Goal: Task Accomplishment & Management: Manage account settings

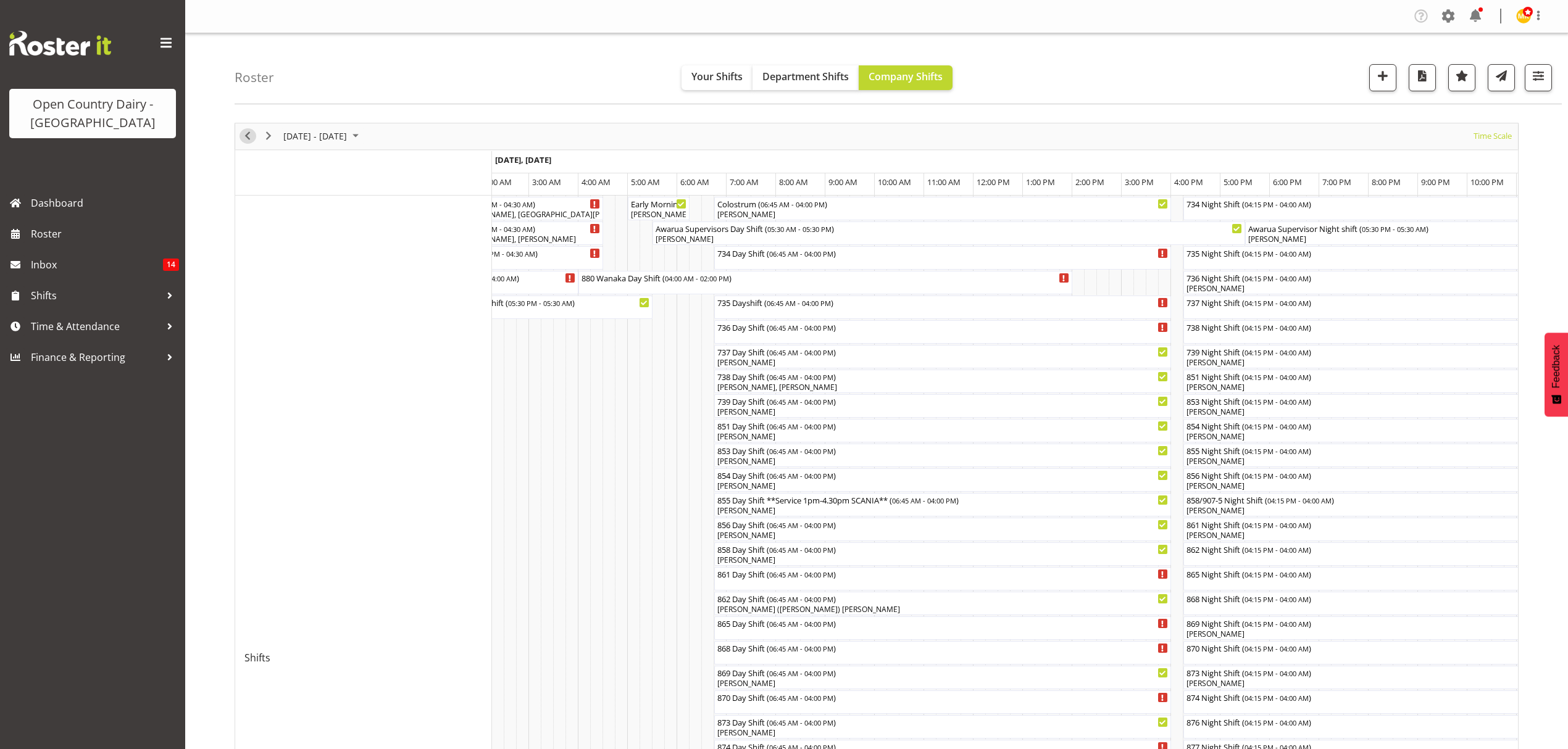
drag, startPoint x: 249, startPoint y: 137, endPoint x: 849, endPoint y: 376, distance: 645.8
click at [249, 138] on span "Previous" at bounding box center [247, 136] width 15 height 16
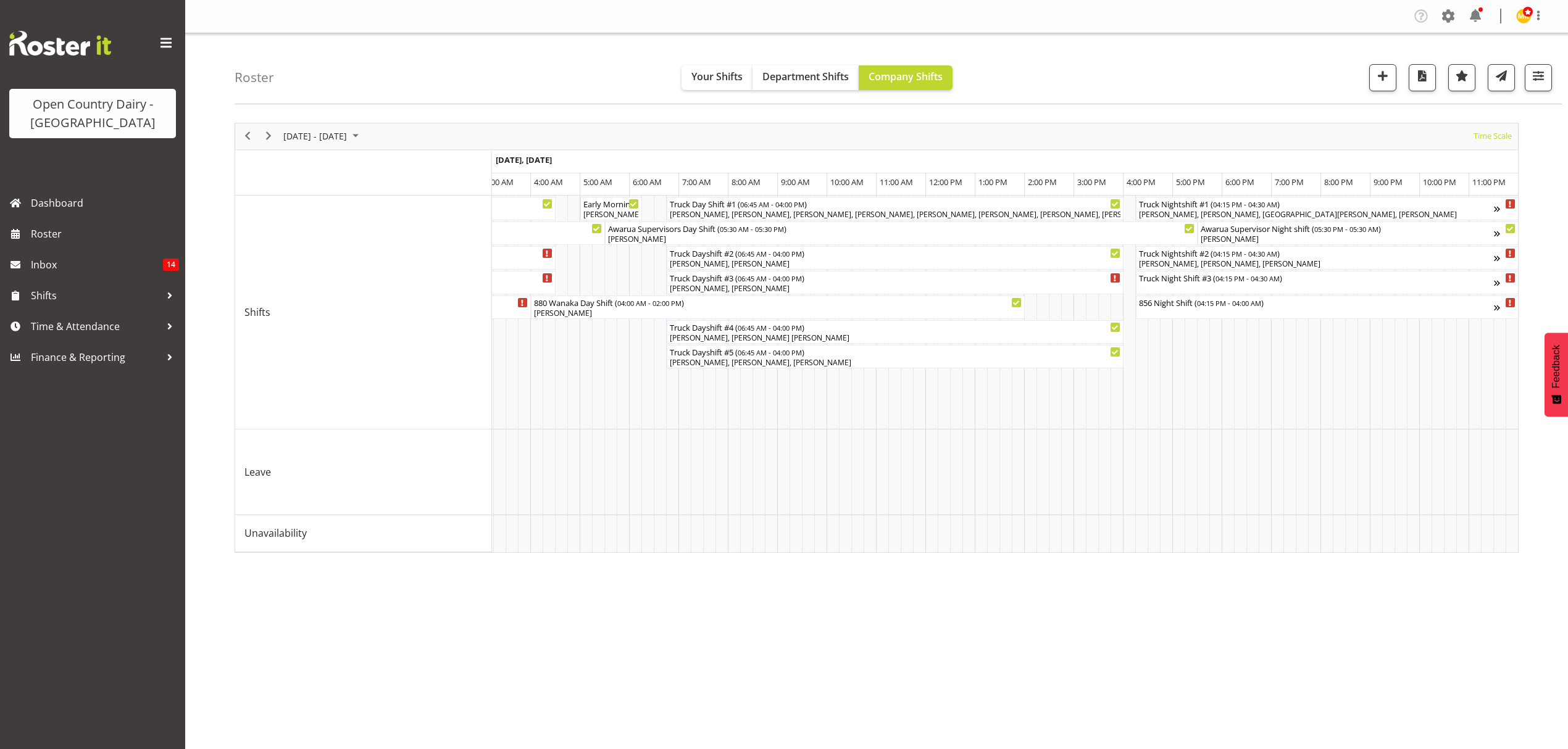
click at [1073, 107] on div "Roster Your Shifts Department Shifts Company Shifts 1 Locations Clear Awarua Mi…" at bounding box center [877, 320] width 1383 height 574
click at [269, 141] on span "Next" at bounding box center [268, 136] width 15 height 16
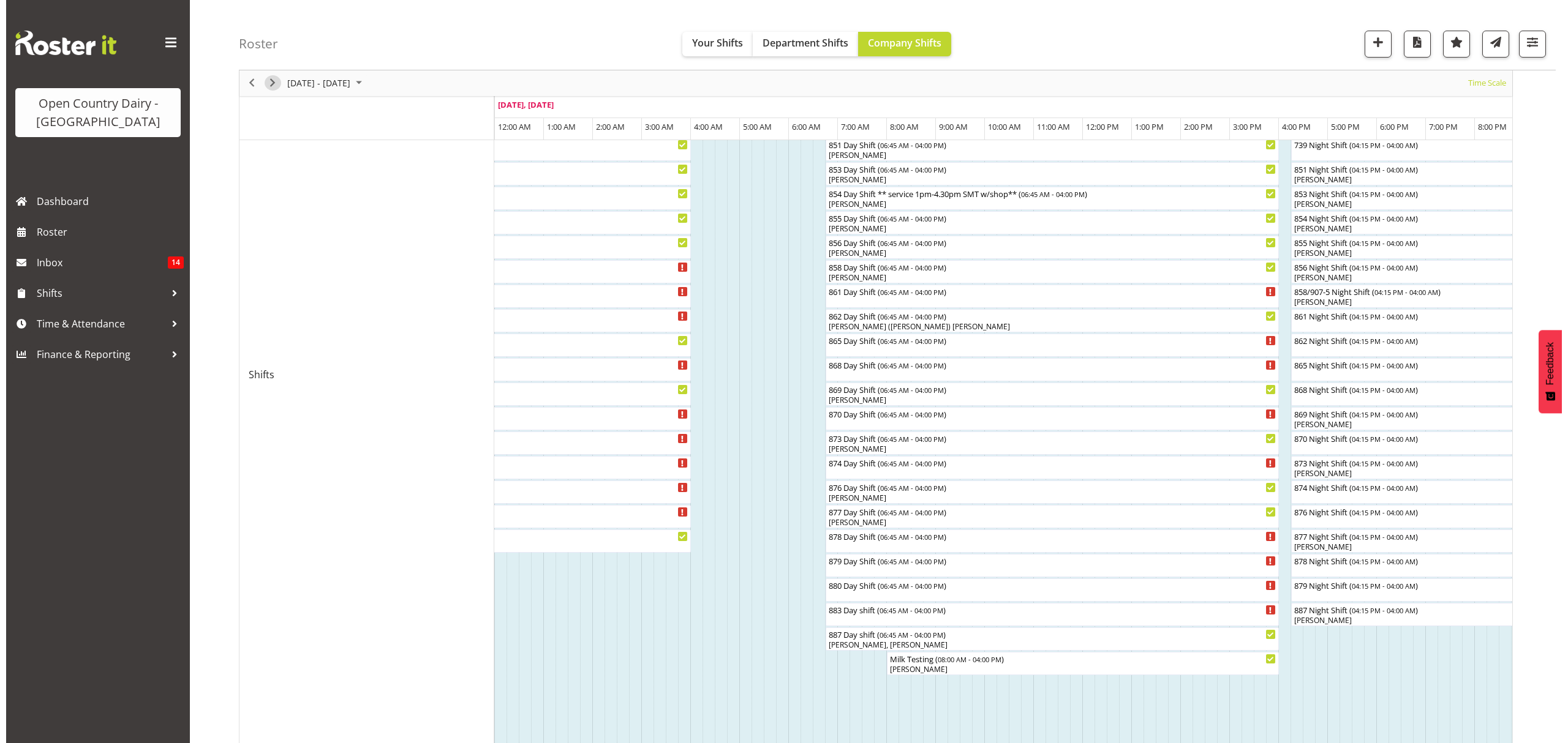
scroll to position [245, 0]
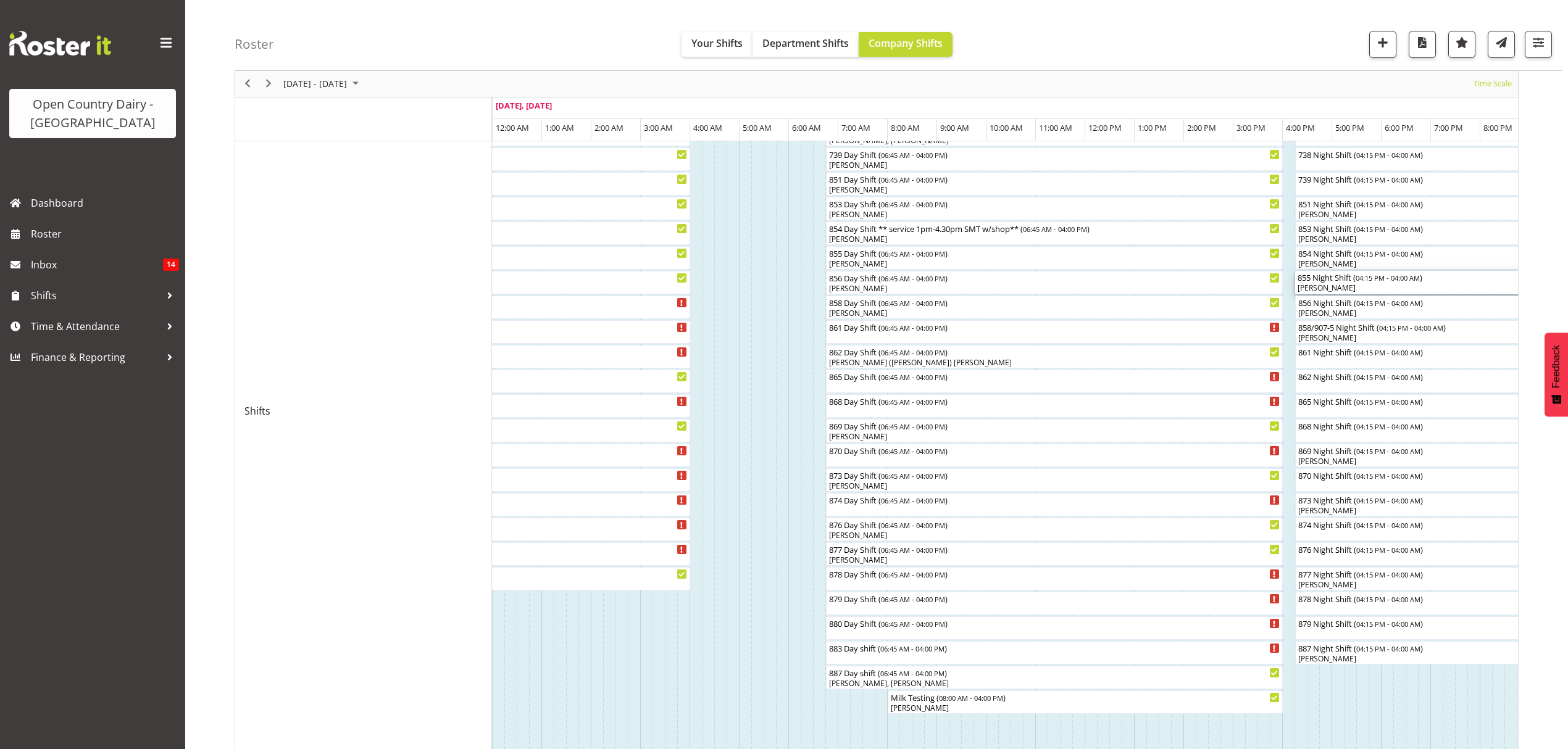
click at [1339, 282] on div "855 Night Shift ( 04:15 PM - 04:00 AM )" at bounding box center [1586, 276] width 575 height 12
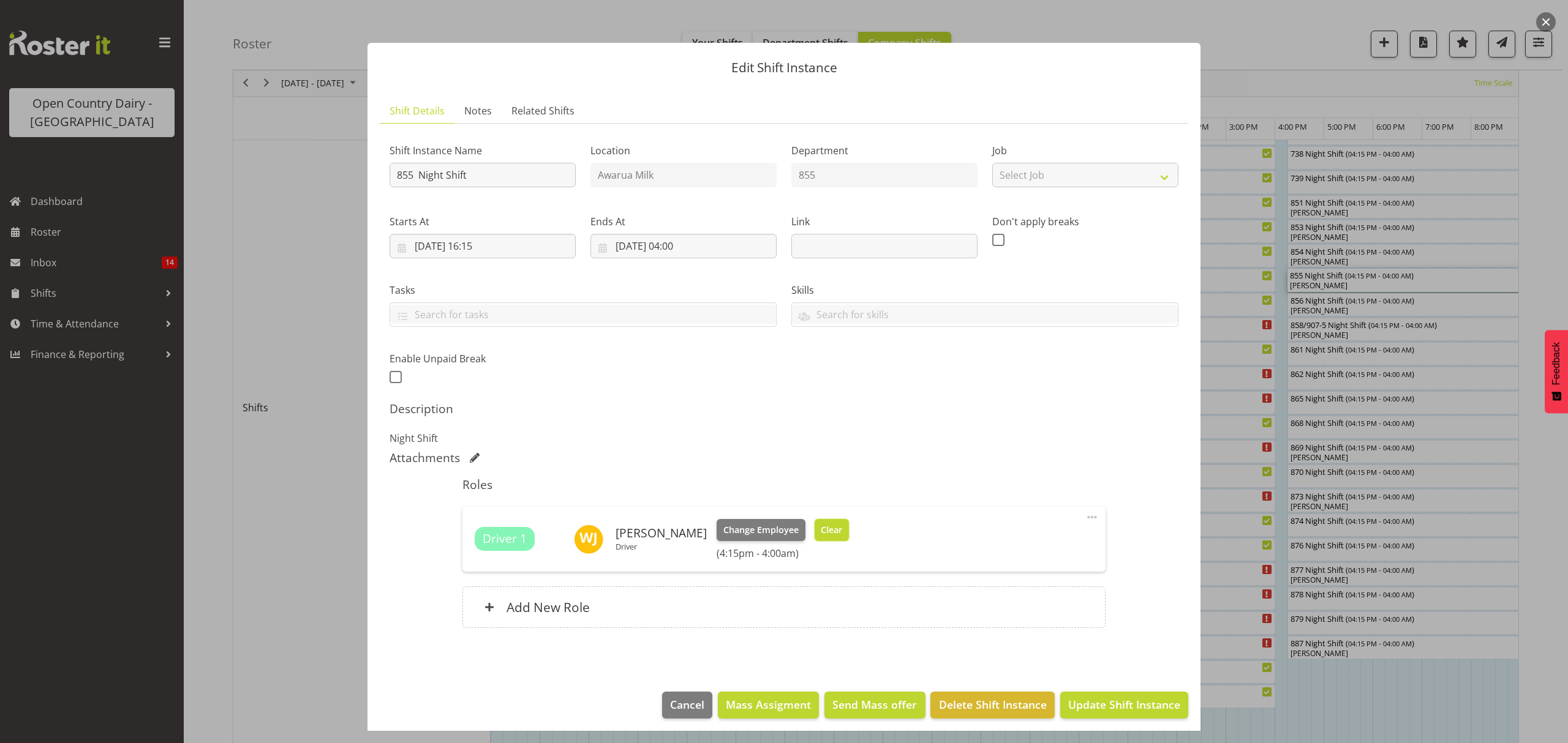
click at [833, 530] on button "Clear" at bounding box center [832, 530] width 35 height 22
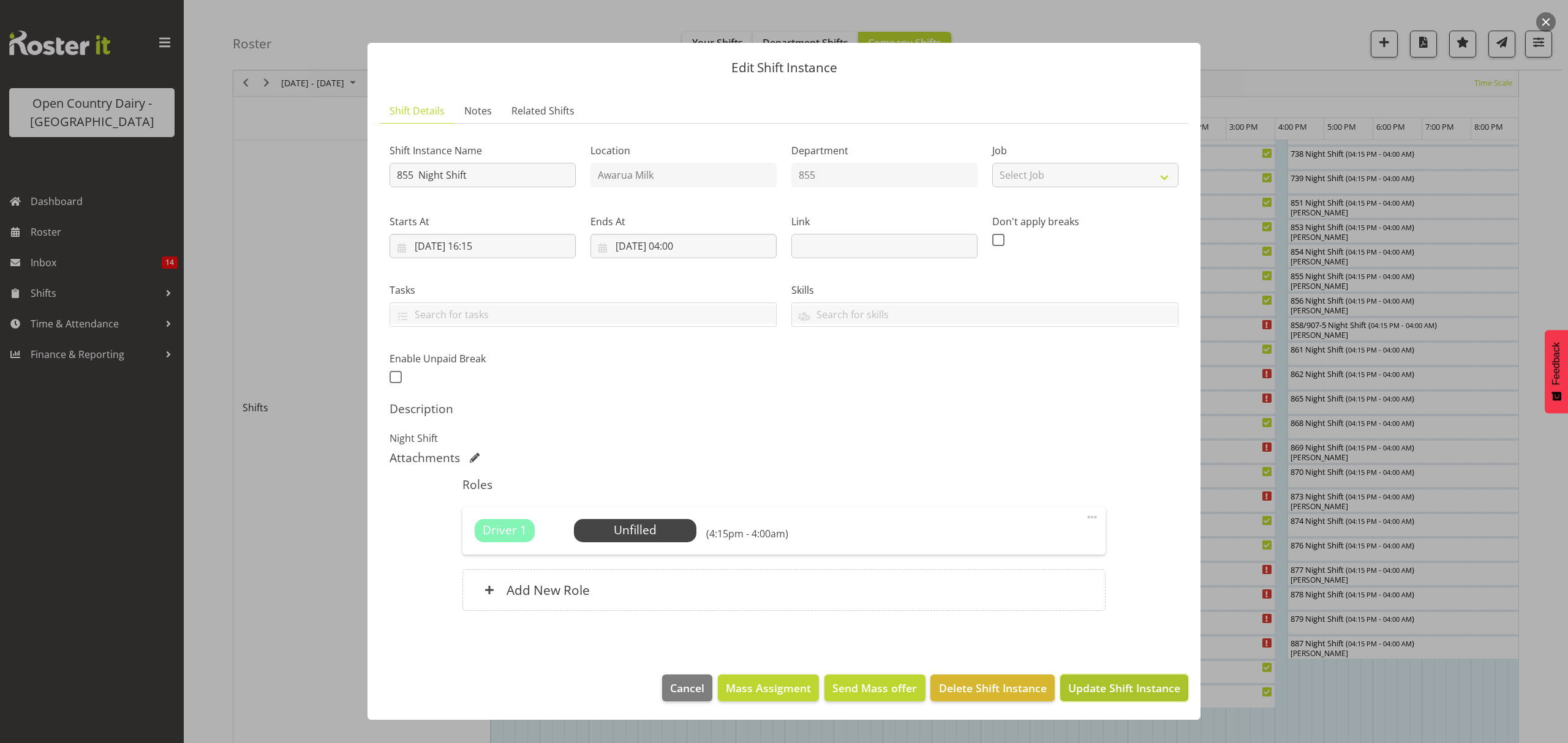
click at [1096, 691] on span "Update Shift Instance" at bounding box center [1124, 688] width 112 height 16
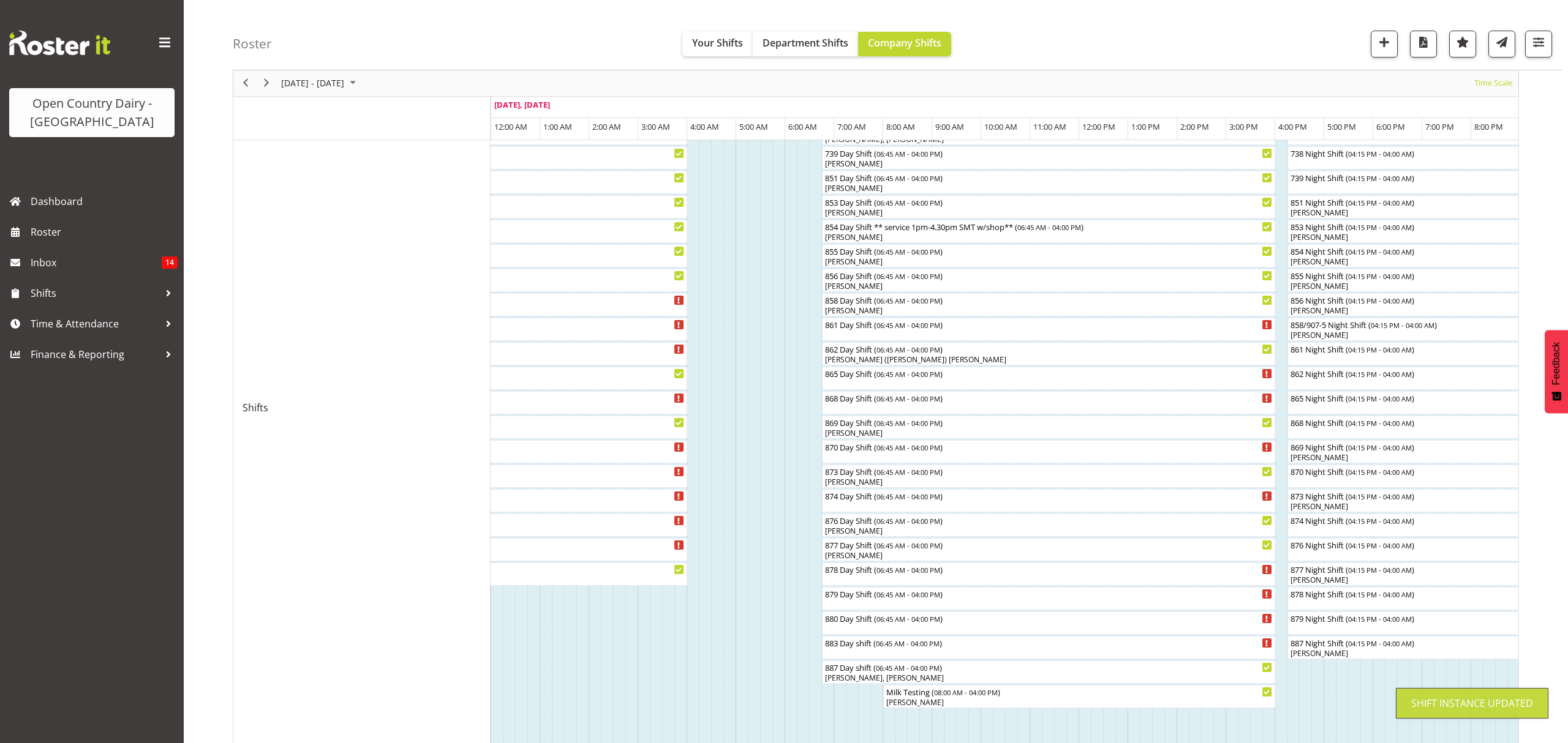
scroll to position [0, 0]
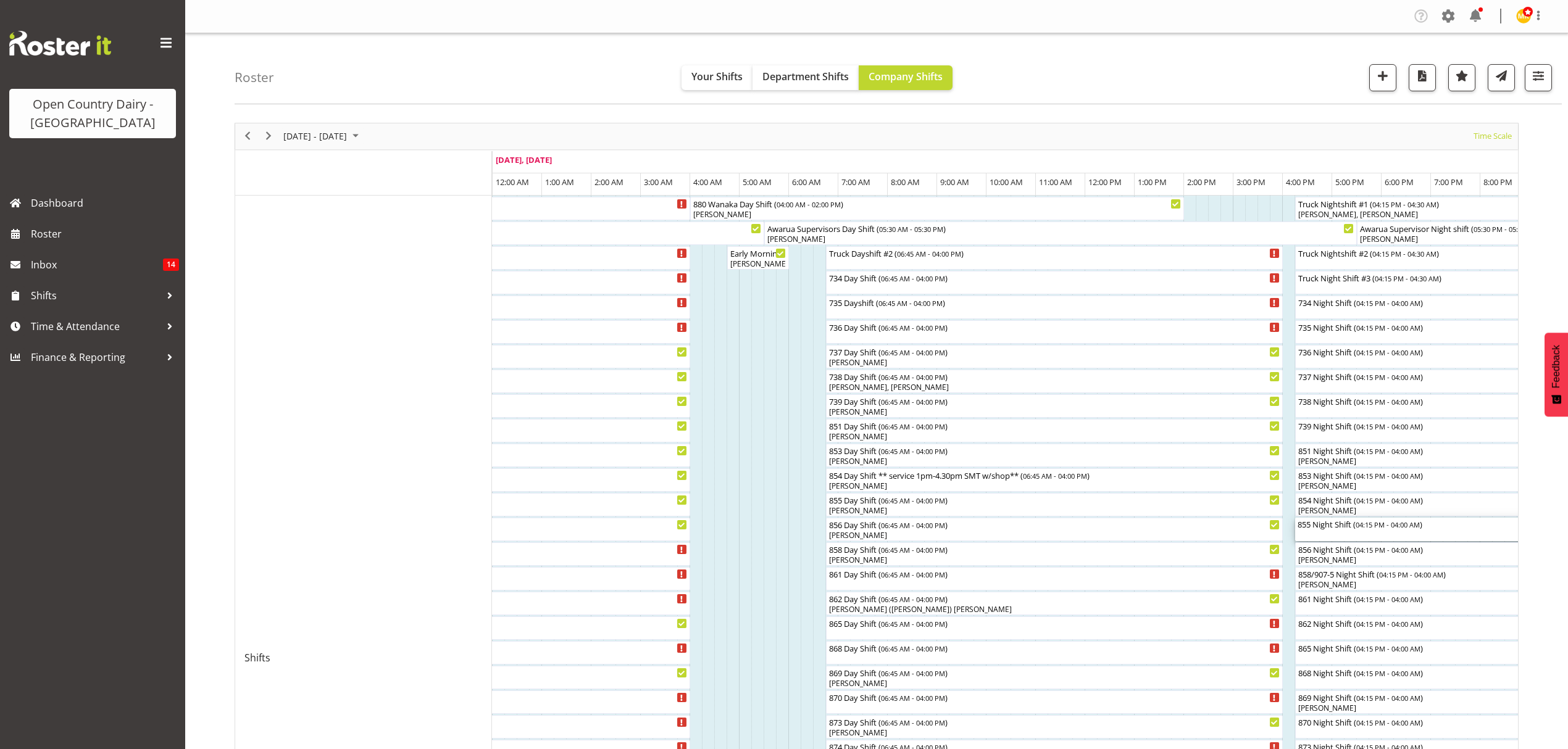
click at [1332, 531] on div "855 Night Shift ( 04:15 PM - 04:00 AM )" at bounding box center [1586, 530] width 575 height 23
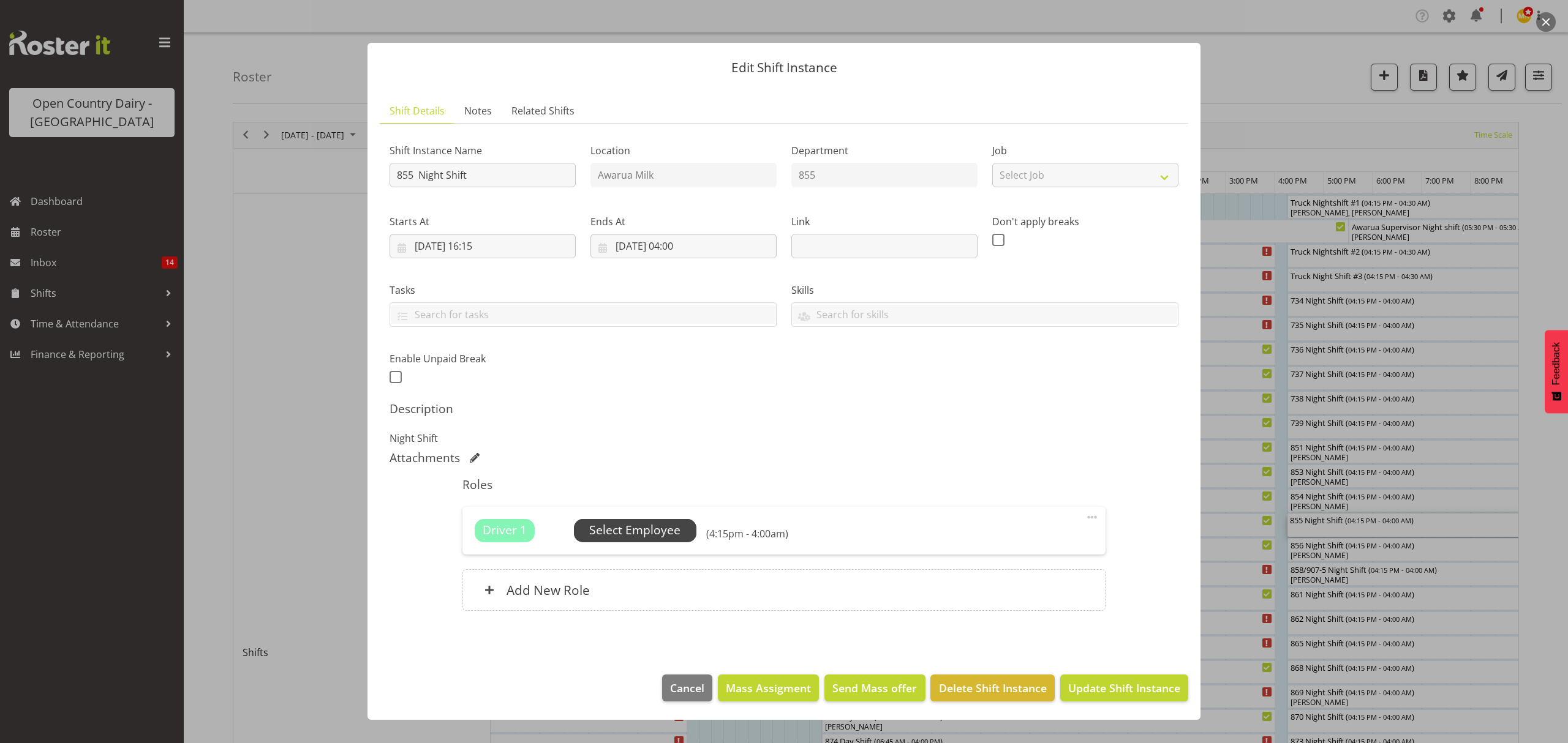
click at [655, 530] on span "Select Employee" at bounding box center [635, 531] width 91 height 18
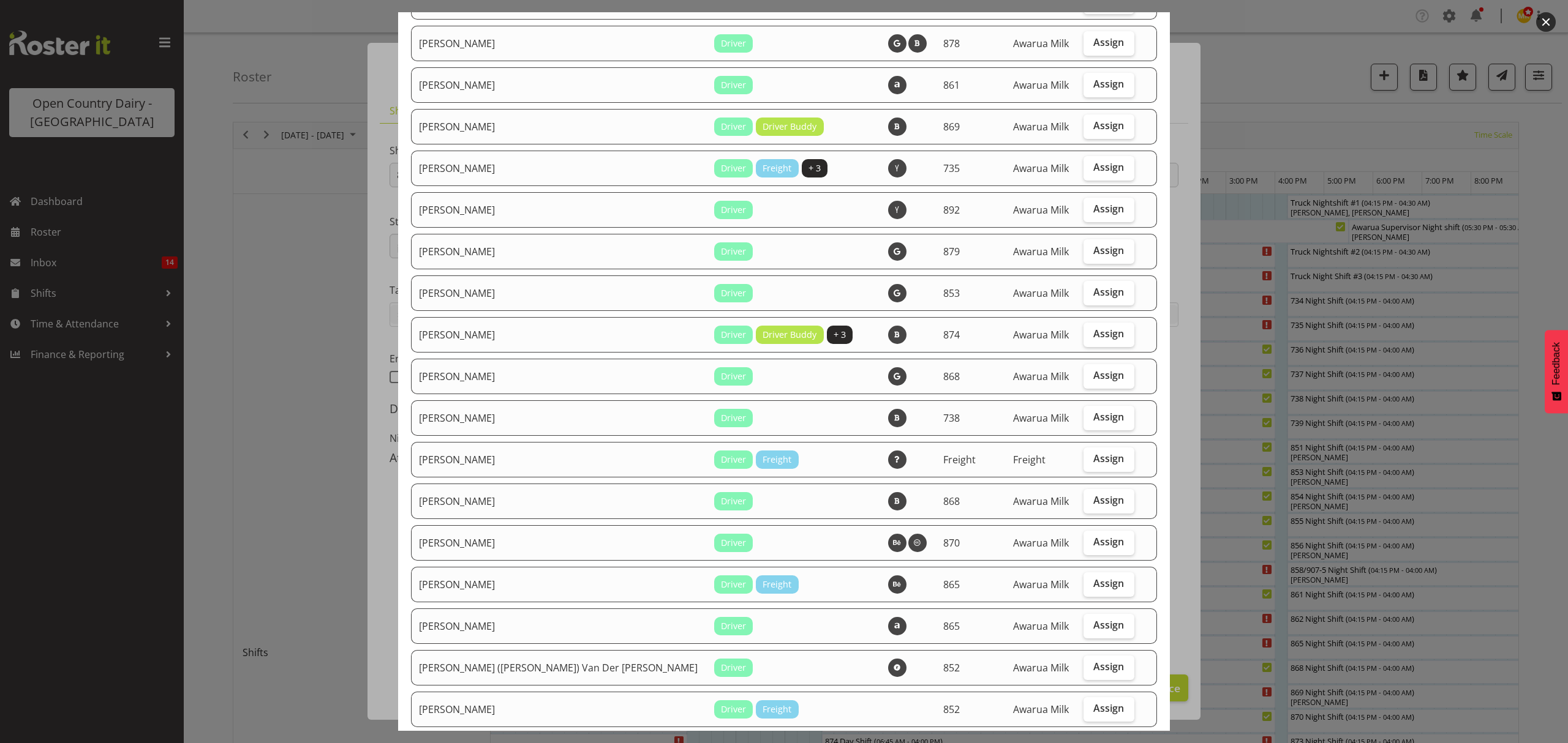
scroll to position [245, 0]
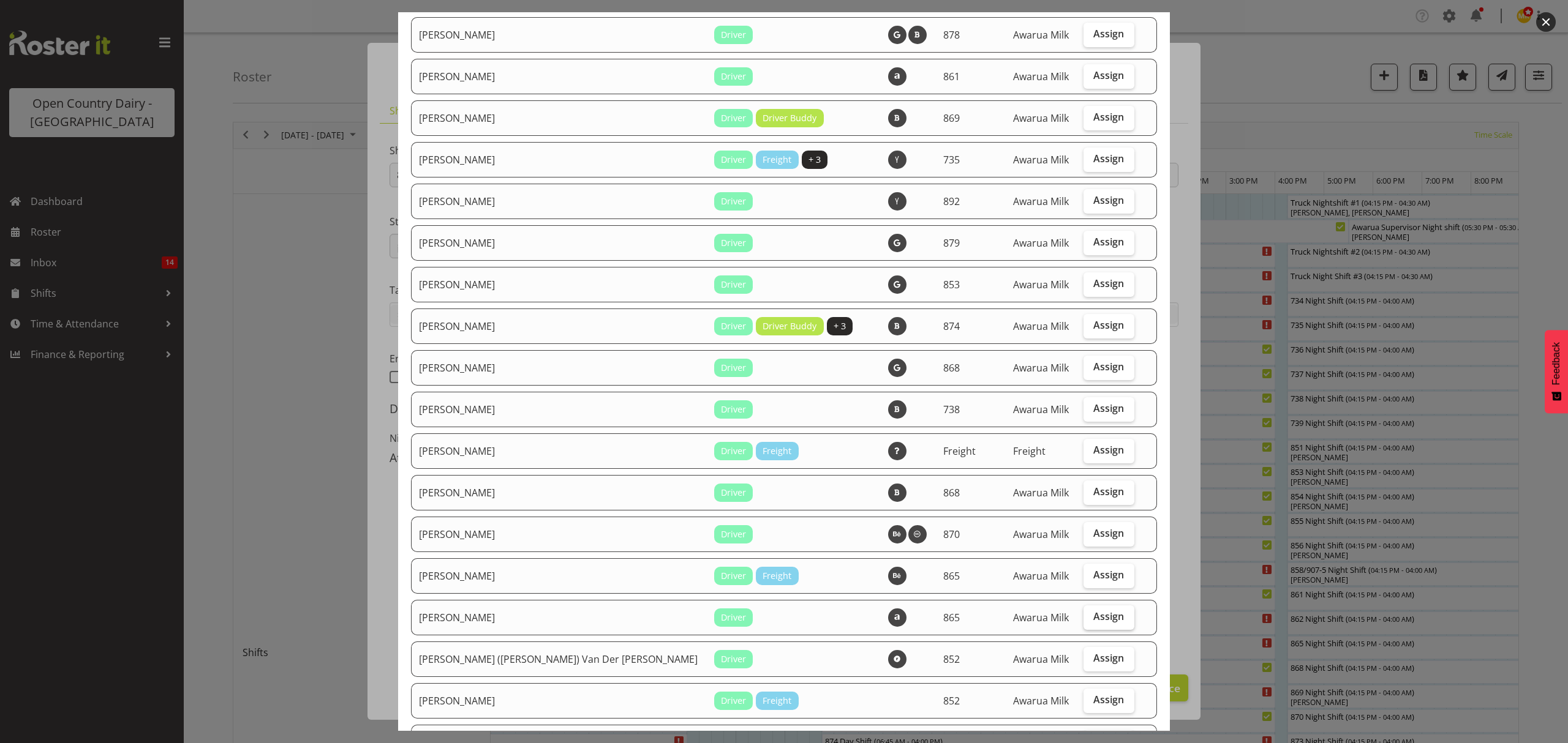
click at [1084, 616] on label "Assign" at bounding box center [1109, 617] width 51 height 24
click at [1084, 616] on input "Assign" at bounding box center [1087, 617] width 8 height 8
checkbox input "true"
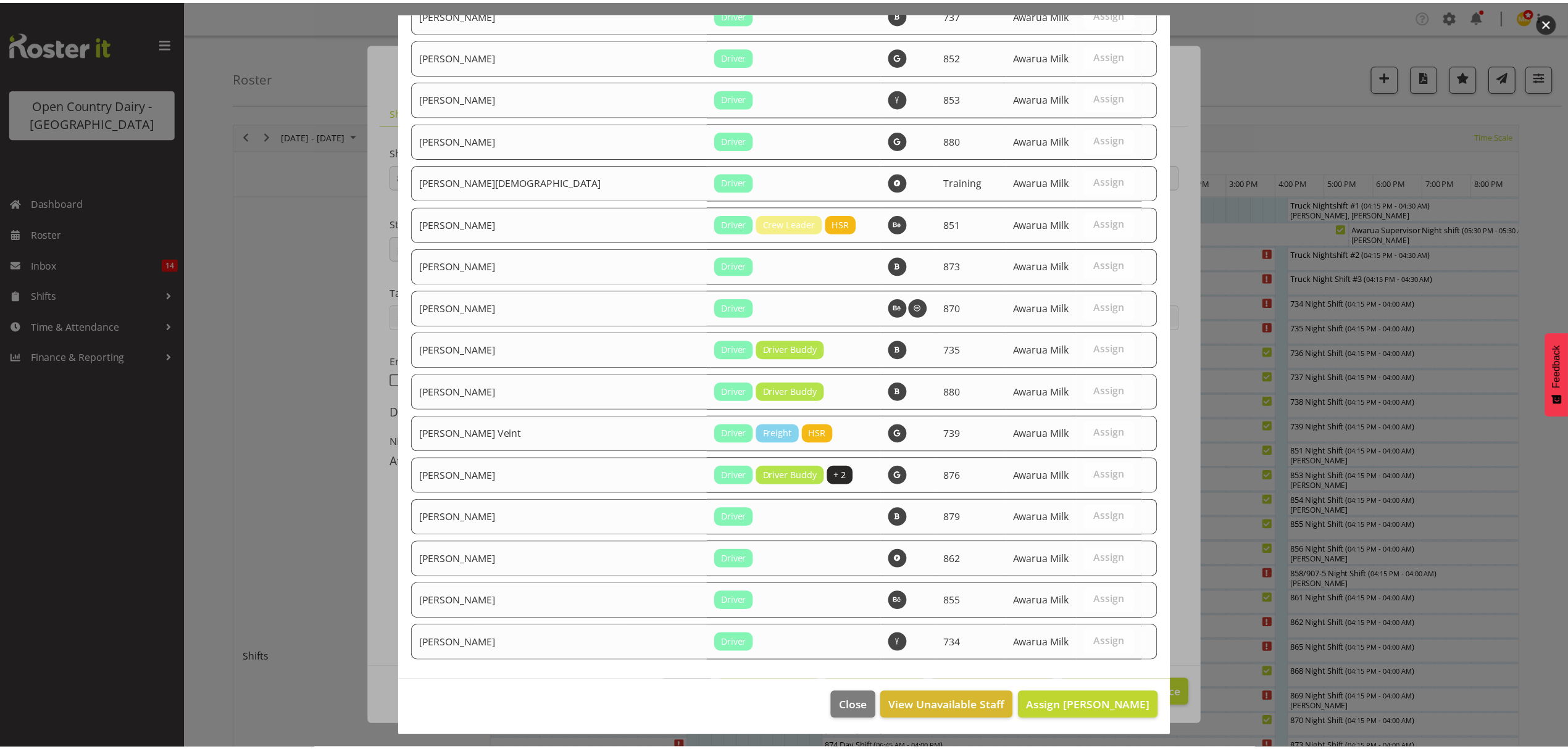
scroll to position [1612, 0]
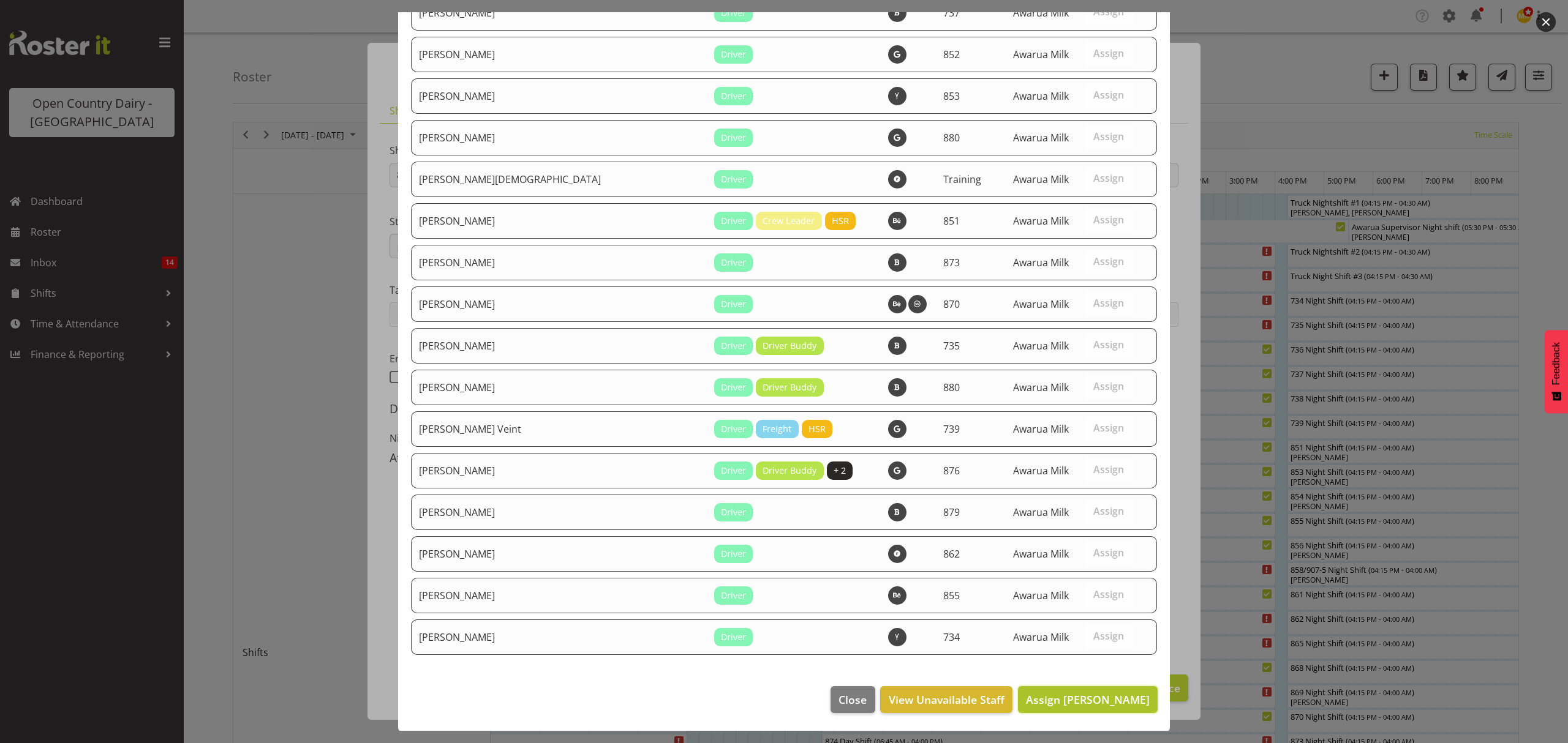
click at [1081, 699] on span "Assign [PERSON_NAME]" at bounding box center [1088, 699] width 124 height 15
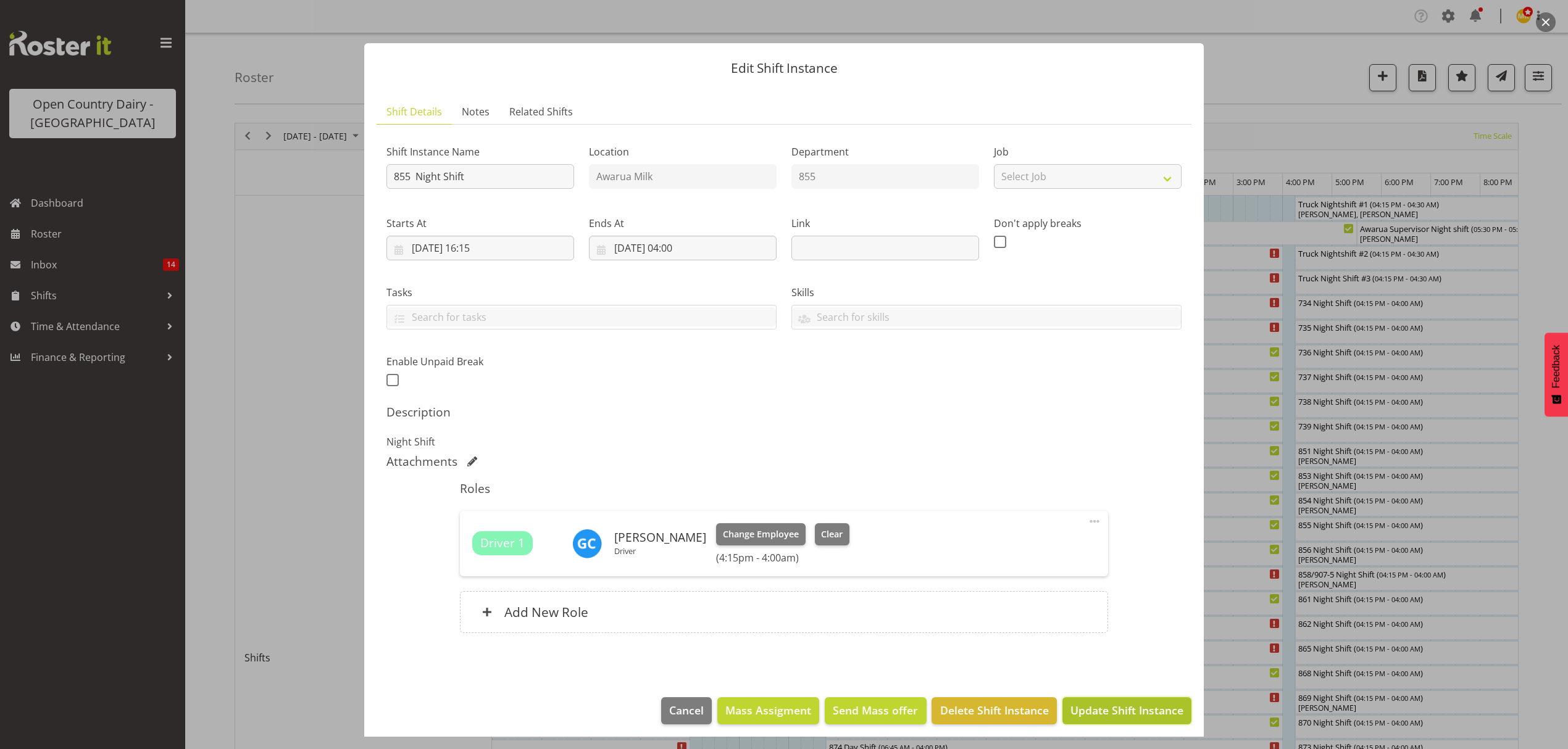
click at [1097, 718] on span "Update Shift Instance" at bounding box center [1127, 710] width 113 height 16
